Goal: Navigation & Orientation: Find specific page/section

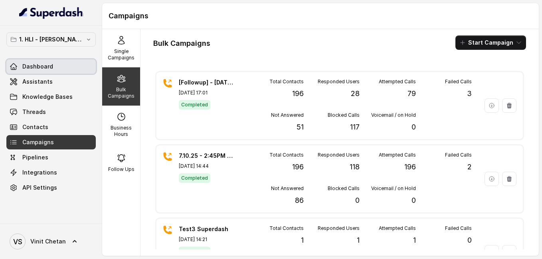
click at [53, 61] on link "Dashboard" at bounding box center [50, 66] width 89 height 14
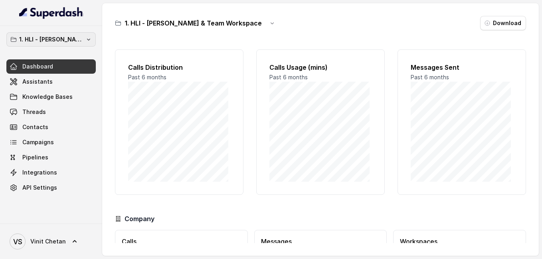
click at [84, 38] on button "1. HLI - [PERSON_NAME] & Team Workspace" at bounding box center [50, 39] width 89 height 14
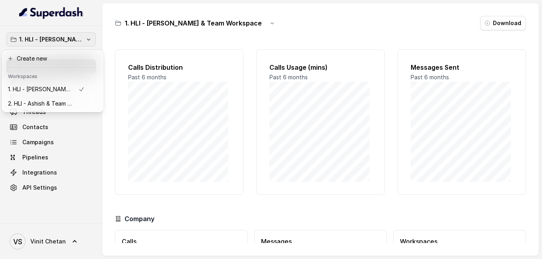
click at [84, 38] on button "1. HLI - [PERSON_NAME] & Team Workspace" at bounding box center [50, 39] width 89 height 14
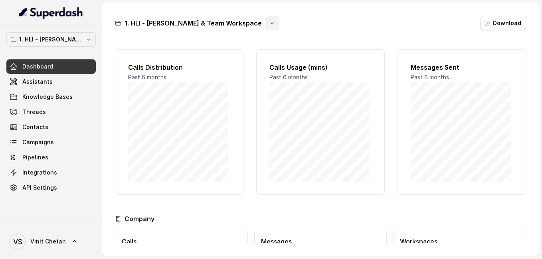
click at [265, 26] on button "button" at bounding box center [272, 23] width 14 height 14
click at [205, 24] on div "1. HLI - [PERSON_NAME] & Team Workspace" at bounding box center [197, 23] width 164 height 14
click at [57, 39] on p "1. HLI - [PERSON_NAME] & Team Workspace" at bounding box center [51, 40] width 64 height 10
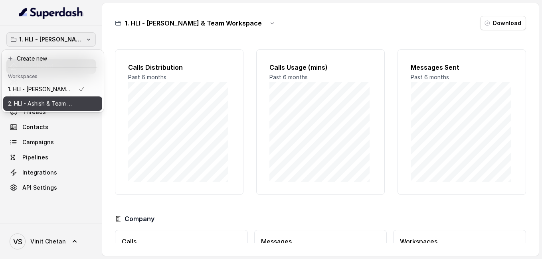
click at [48, 99] on p "2. HLI - Ashish & Team Workspace" at bounding box center [40, 104] width 64 height 10
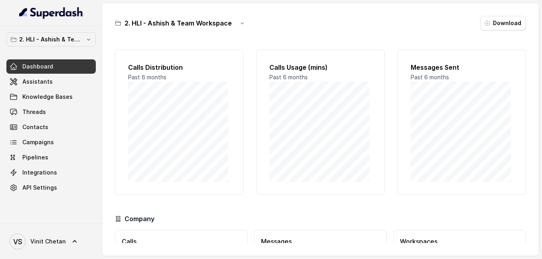
scroll to position [0, 0]
click at [64, 39] on p "2. HLI - Ashish & Team Workspace" at bounding box center [51, 40] width 64 height 10
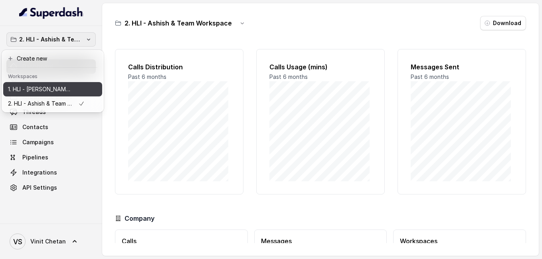
click at [51, 90] on p "1. HLI - [PERSON_NAME] & Team Workspace" at bounding box center [40, 90] width 64 height 10
